Goal: Task Accomplishment & Management: Complete application form

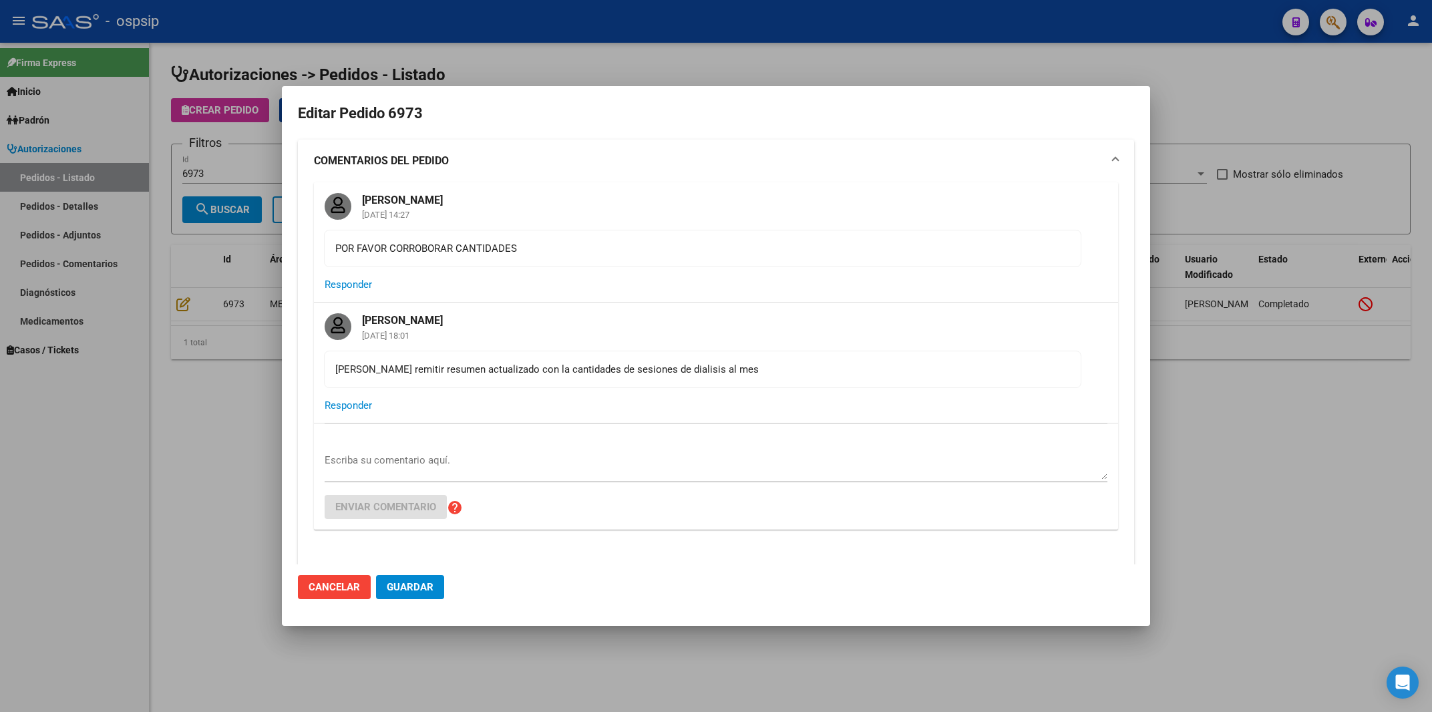
click at [603, 69] on div at bounding box center [716, 356] width 1432 height 712
click at [603, 69] on h1 "Autorizaciones -> Pedidos - Listado" at bounding box center [791, 75] width 1240 height 23
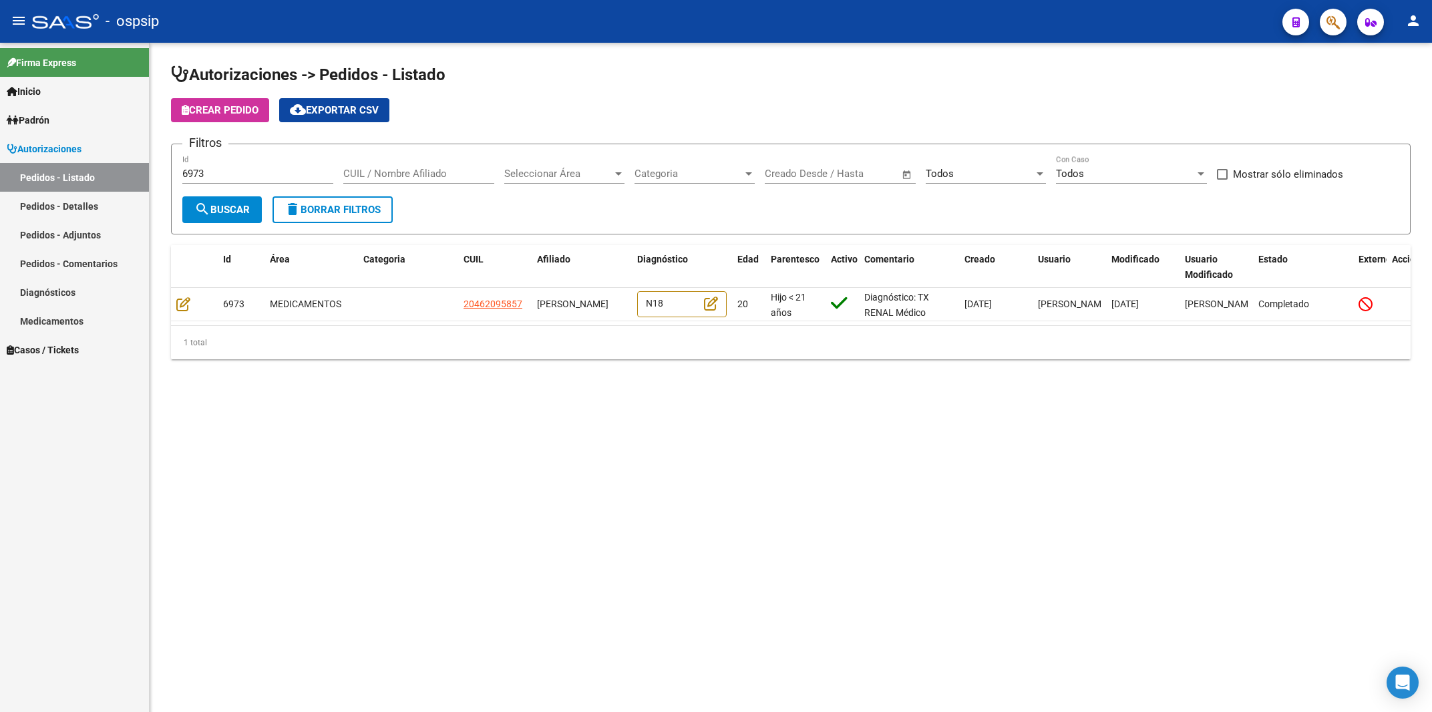
click at [186, 180] on input "6973" at bounding box center [257, 174] width 151 height 12
click at [188, 174] on input "6973" at bounding box center [257, 174] width 151 height 12
paste input "24097880"
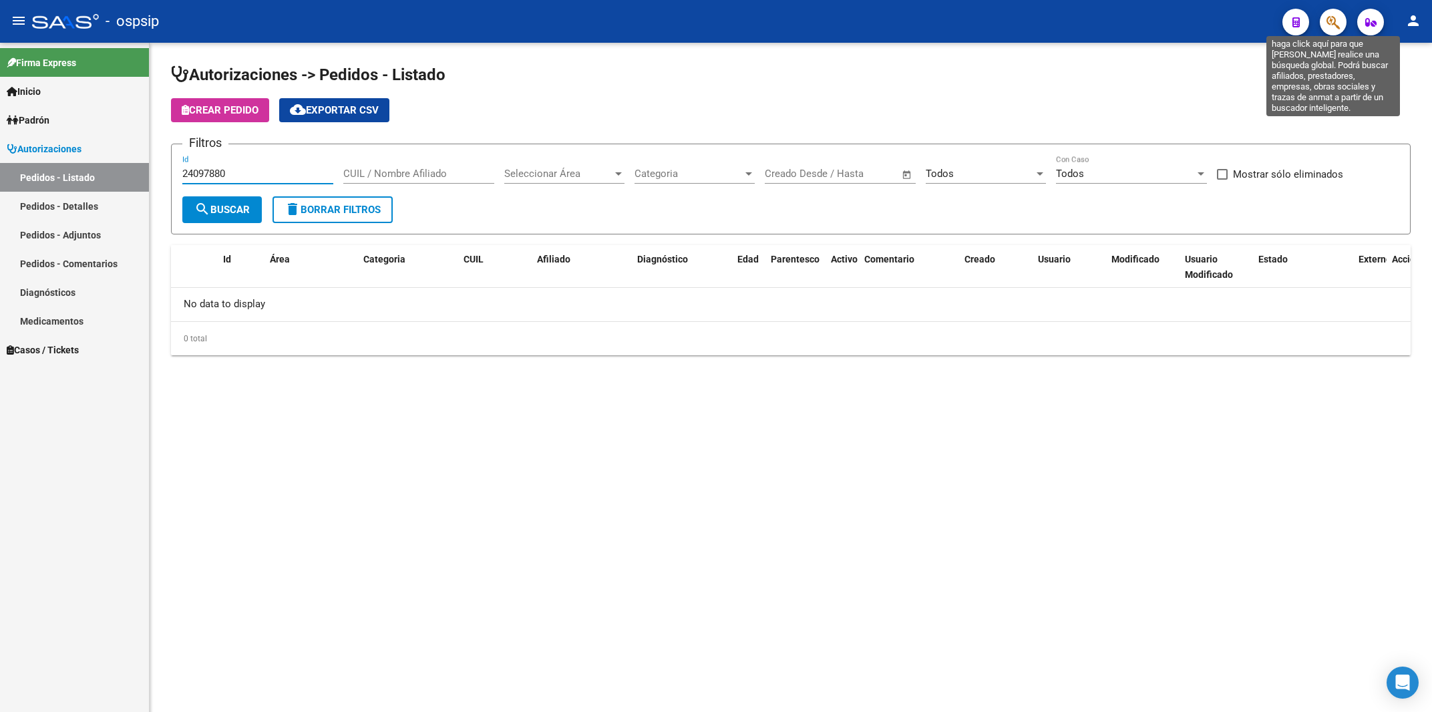
type input "24097880"
click at [1334, 17] on icon "button" at bounding box center [1333, 22] width 13 height 15
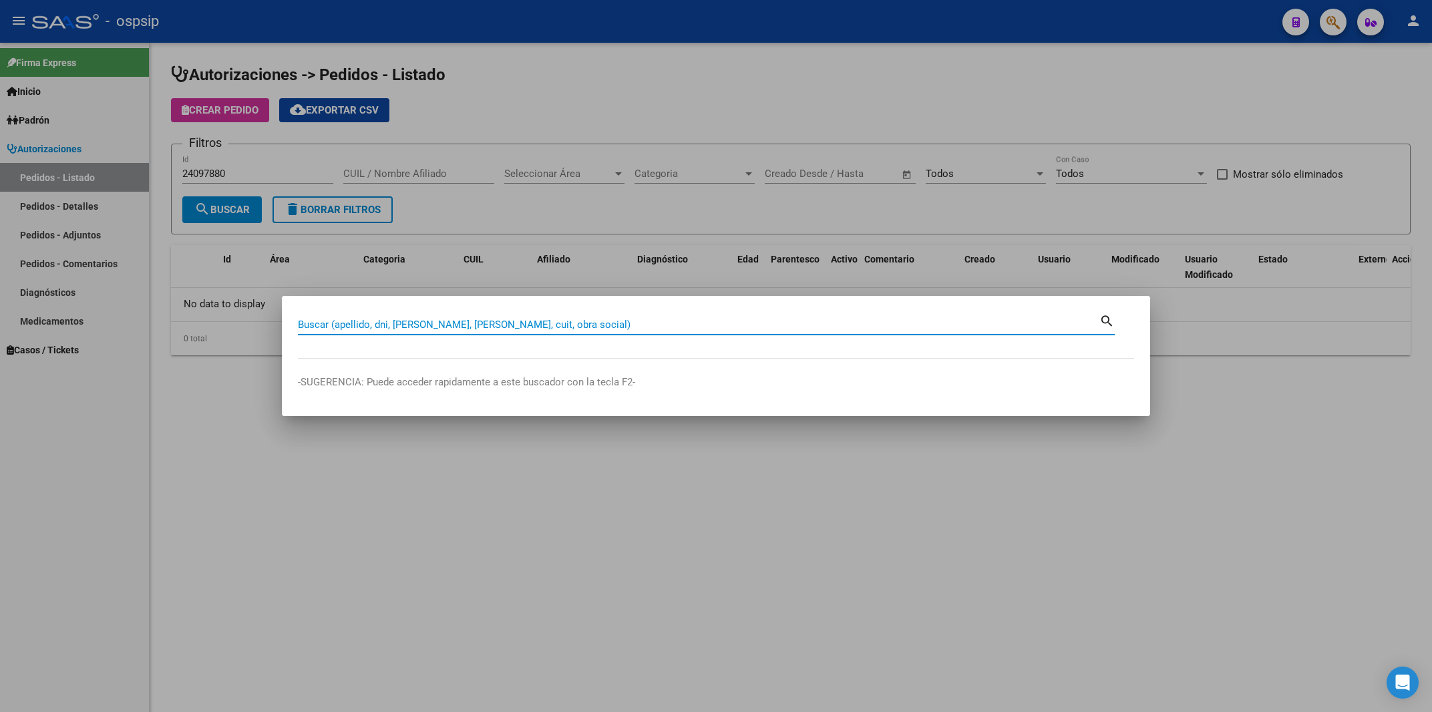
paste input "24097880"
type input "24097880"
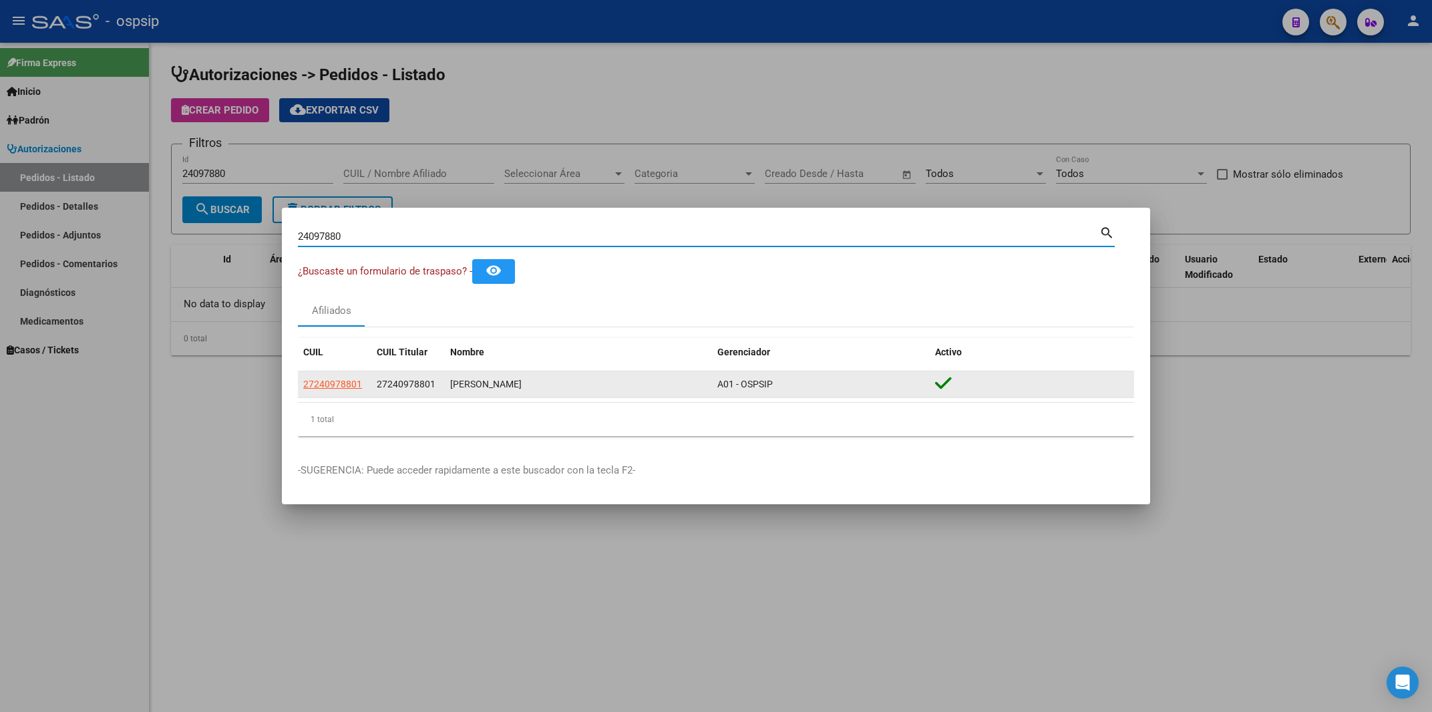
click at [331, 379] on app-link-go-to "27240978801" at bounding box center [332, 384] width 59 height 15
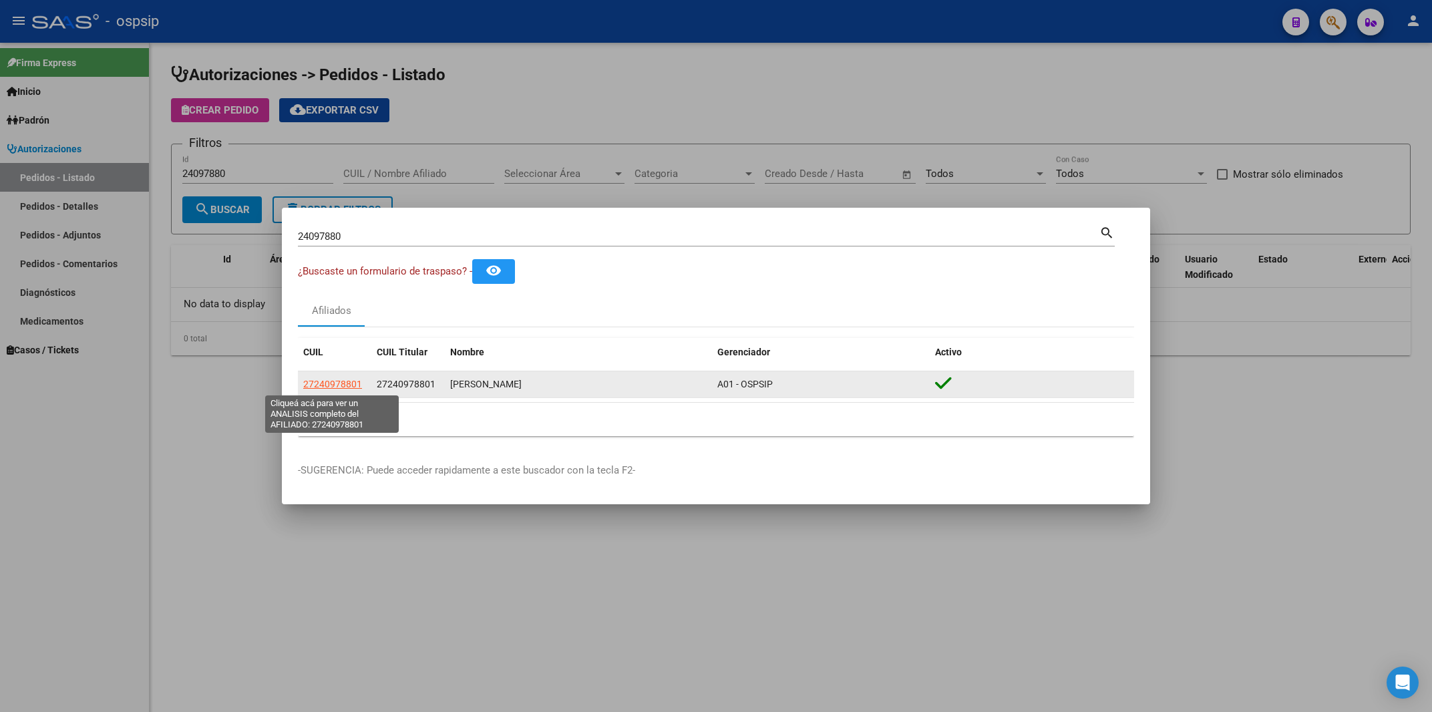
click at [328, 385] on span "27240978801" at bounding box center [332, 384] width 59 height 11
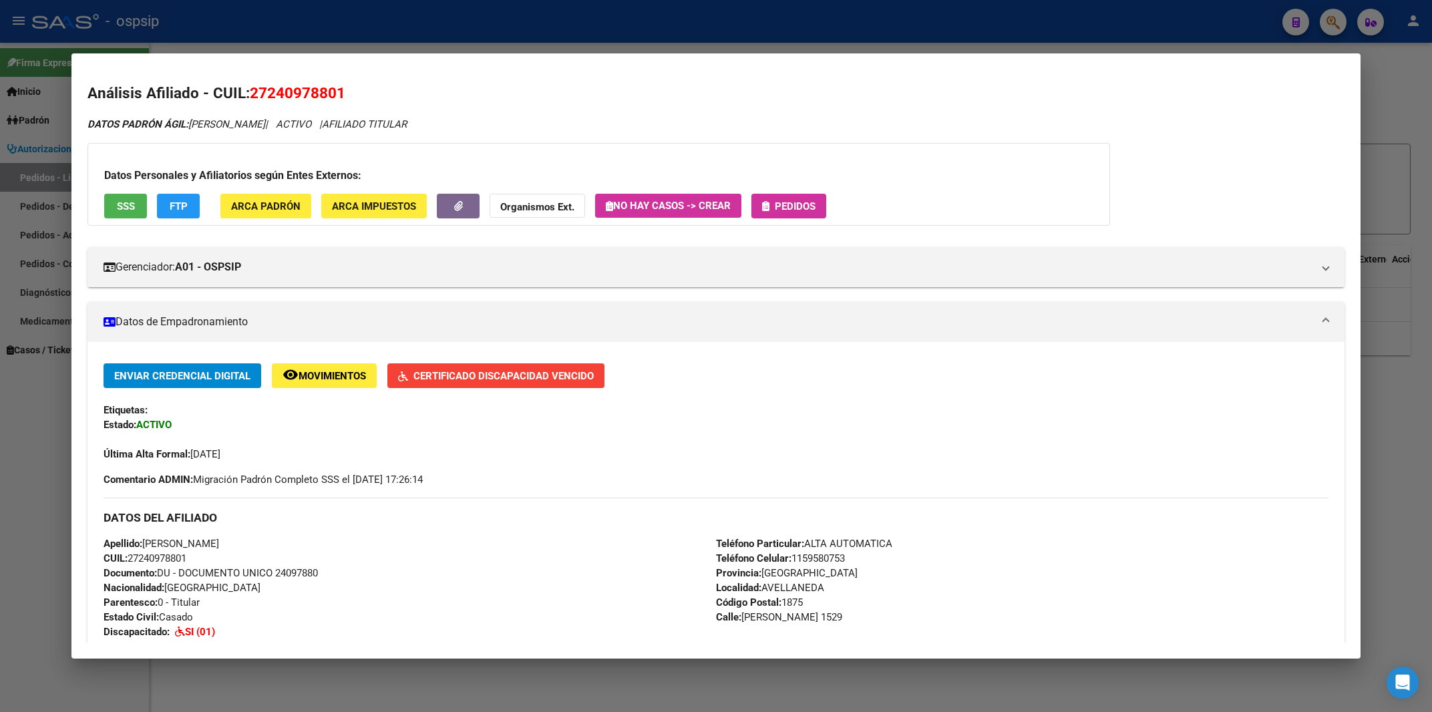
click at [808, 205] on span "Pedidos" at bounding box center [795, 206] width 41 height 12
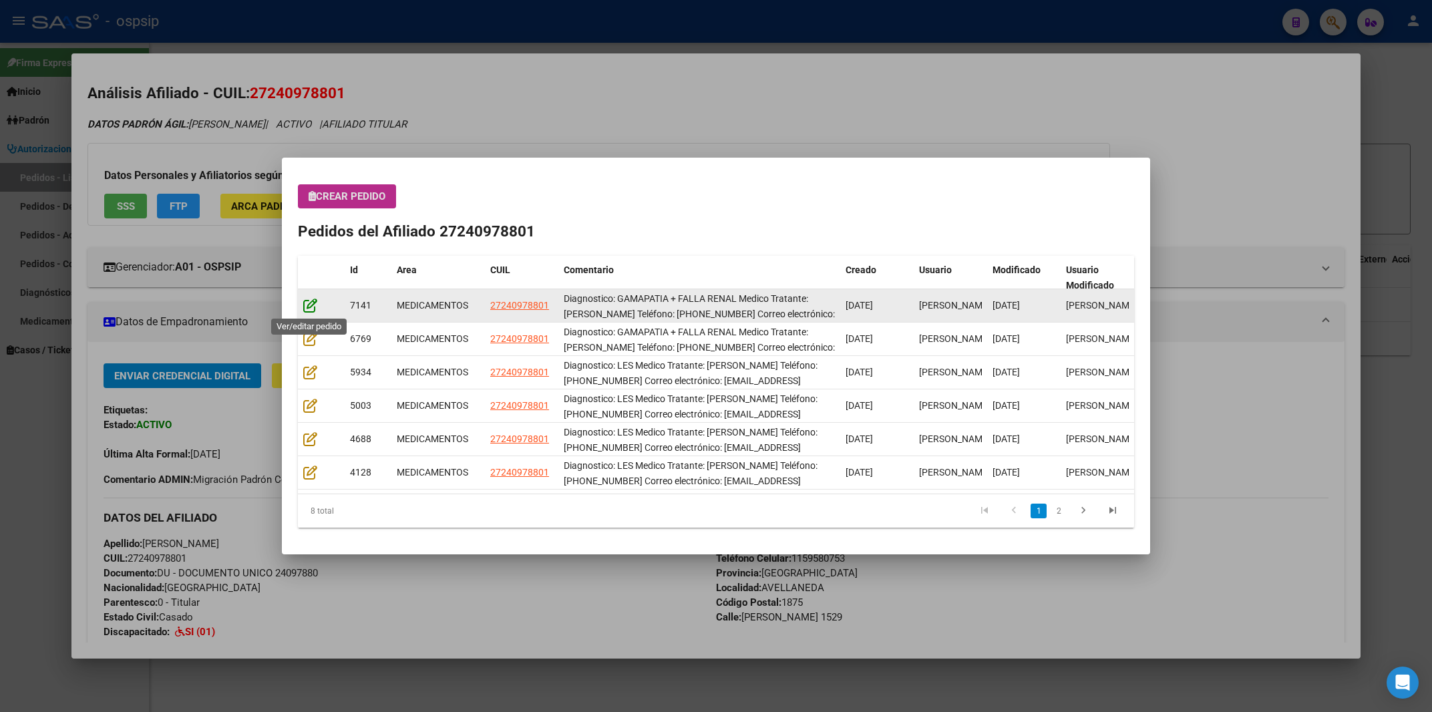
click at [309, 305] on icon at bounding box center [310, 305] width 14 height 15
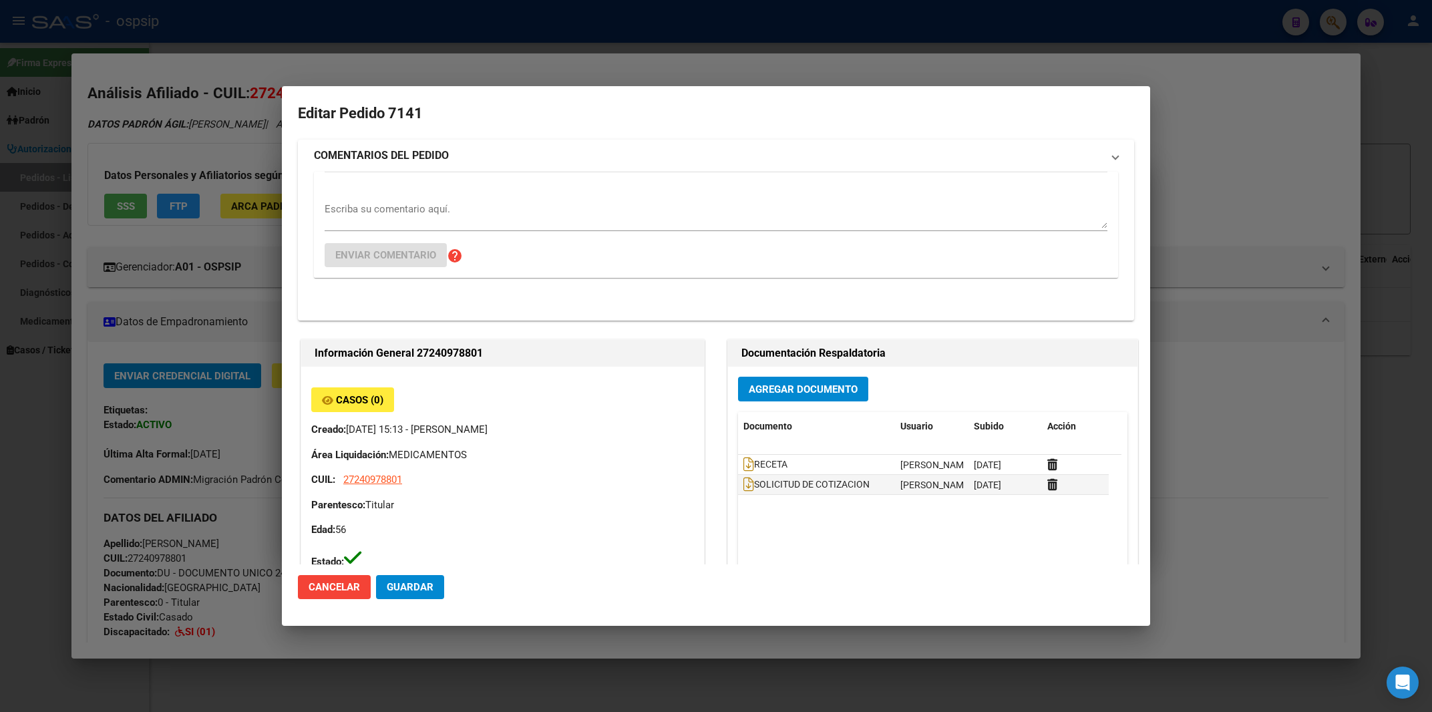
type input "[GEOGRAPHIC_DATA], [GEOGRAPHIC_DATA][PERSON_NAME] 1529"
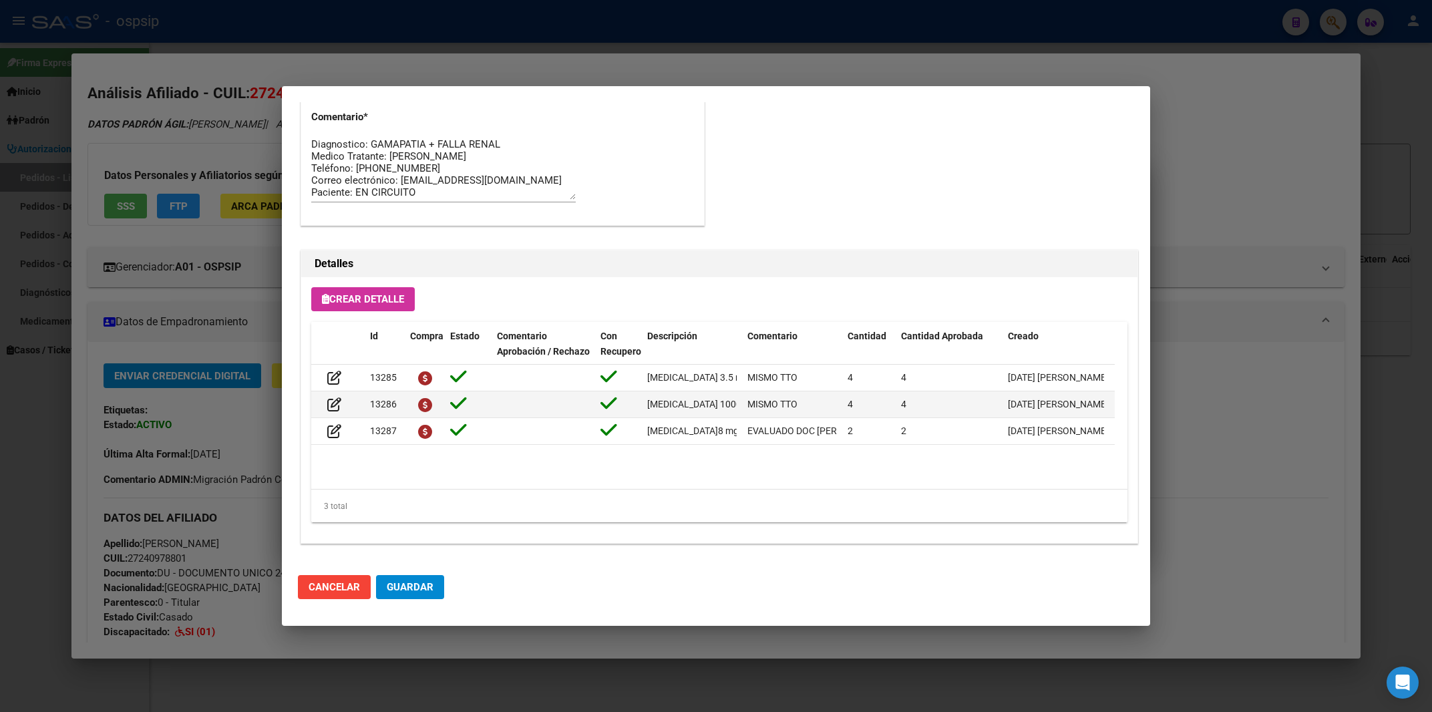
click at [1291, 150] on div at bounding box center [716, 356] width 1432 height 712
click at [1289, 150] on div at bounding box center [716, 356] width 1432 height 712
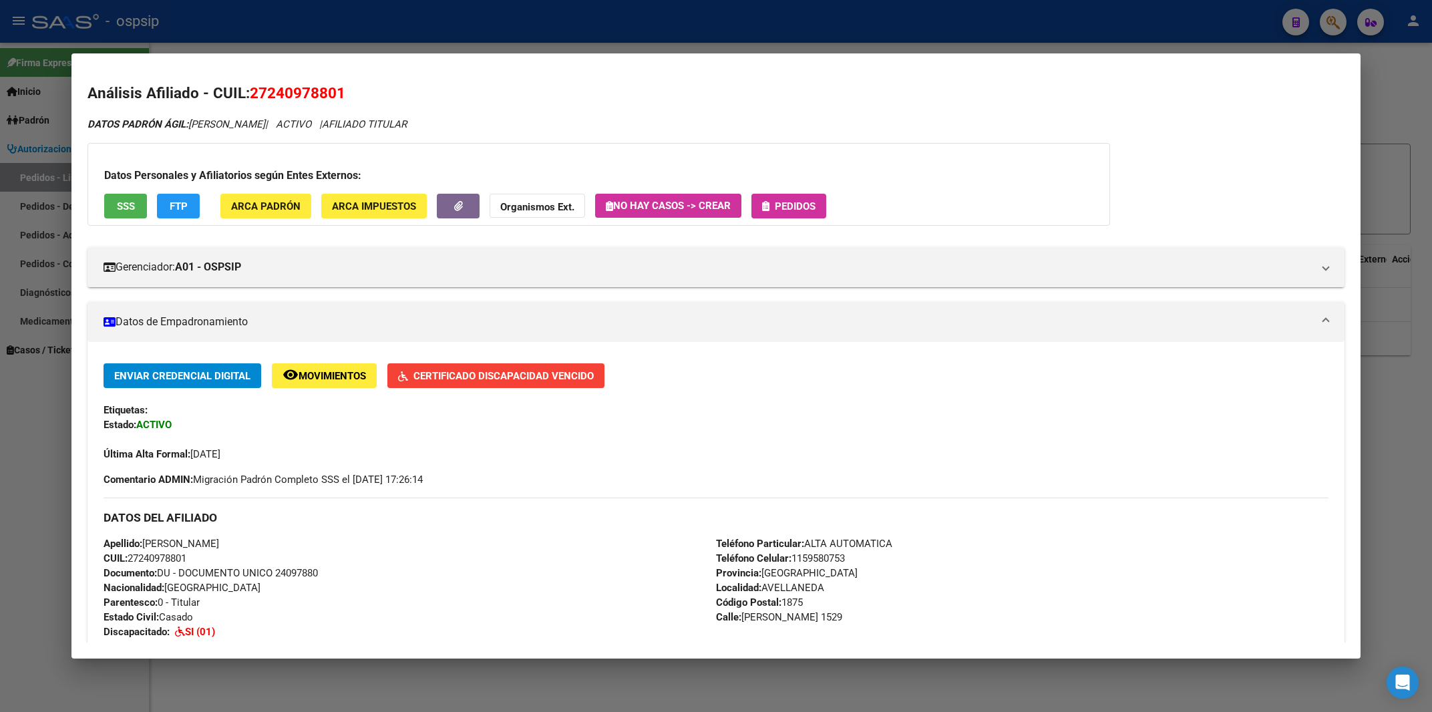
click at [1393, 102] on div at bounding box center [716, 356] width 1432 height 712
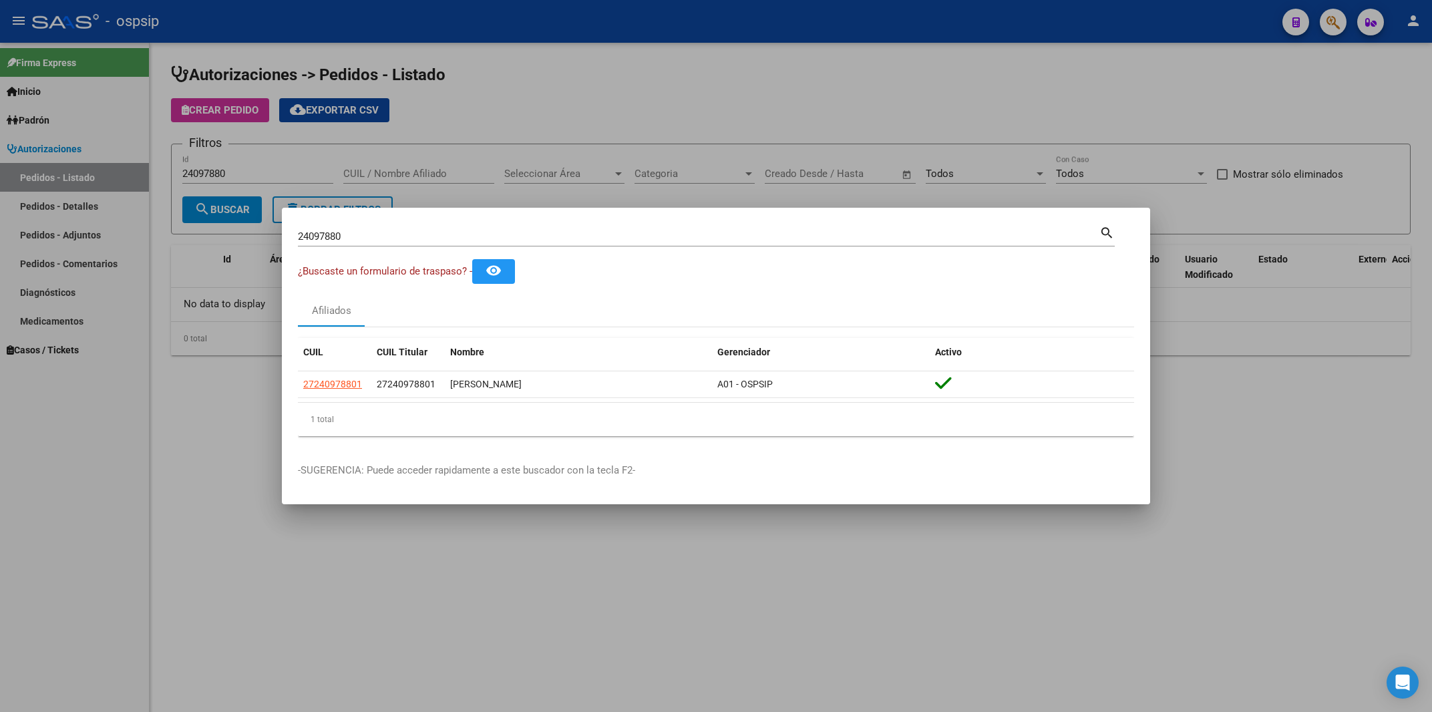
click at [1393, 102] on div at bounding box center [716, 356] width 1432 height 712
